Goal: Task Accomplishment & Management: Manage account settings

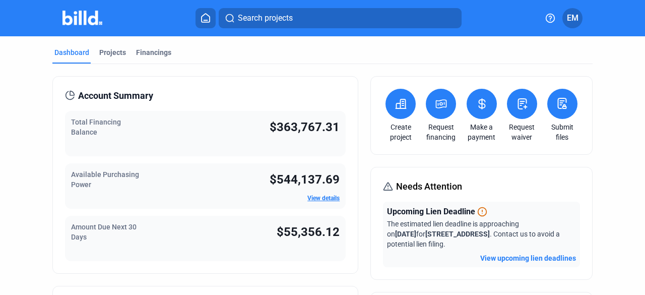
click at [328, 197] on link "View details" at bounding box center [323, 197] width 32 height 7
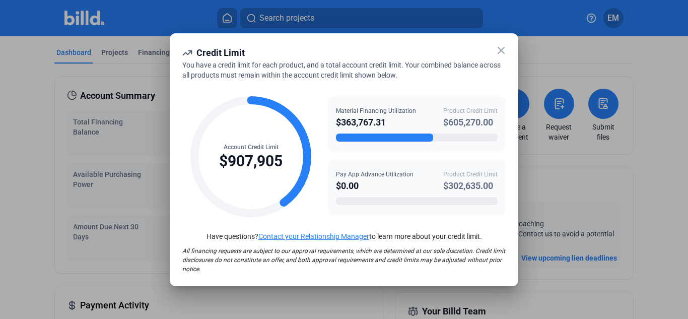
click at [499, 51] on icon at bounding box center [501, 50] width 12 height 12
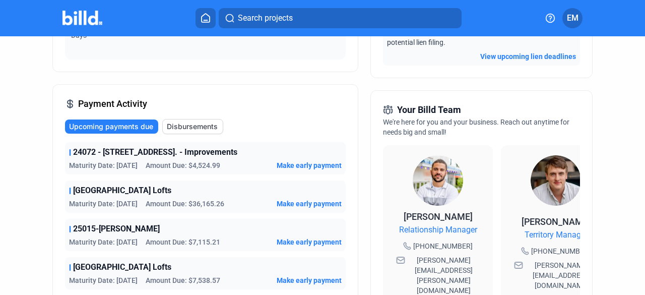
scroll to position [202, 0]
